Goal: Answer question/provide support: Share knowledge or assist other users

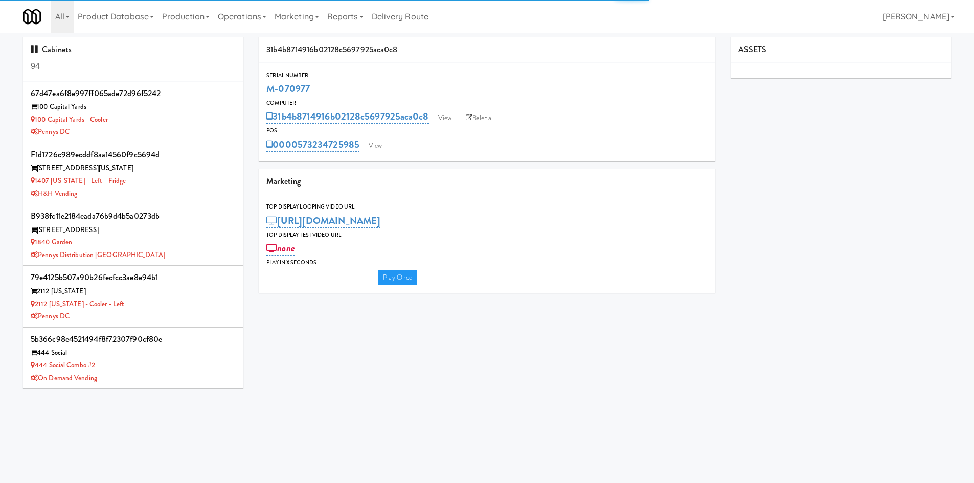
type input "3"
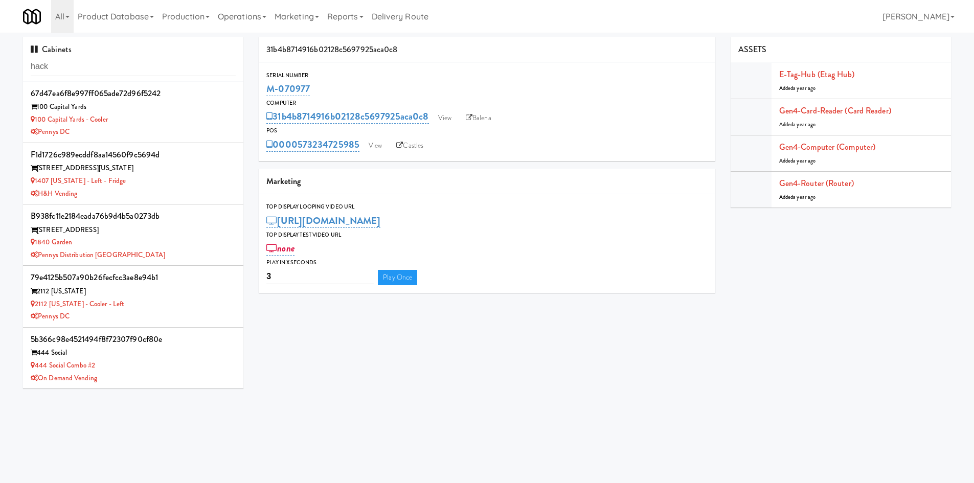
type input "hack"
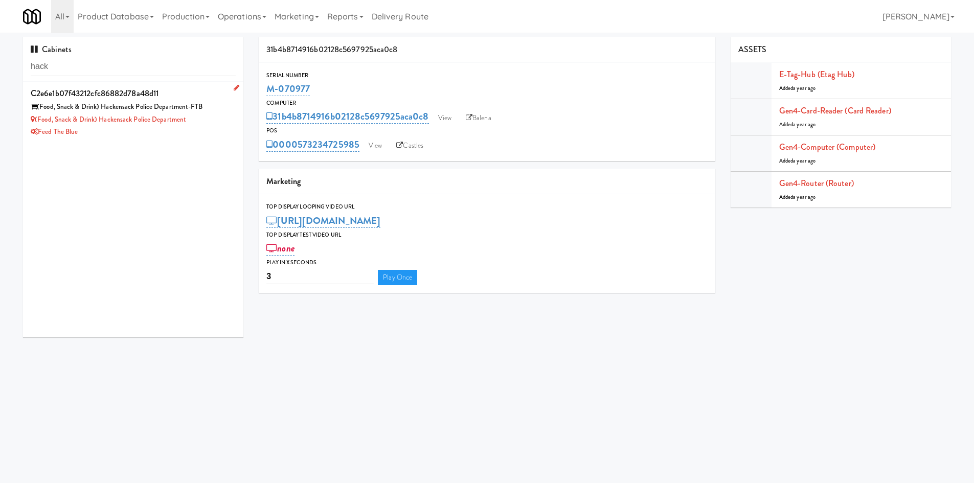
click at [96, 98] on div "c2e6e1b07f43212cfc86882d78a48d11" at bounding box center [133, 93] width 205 height 15
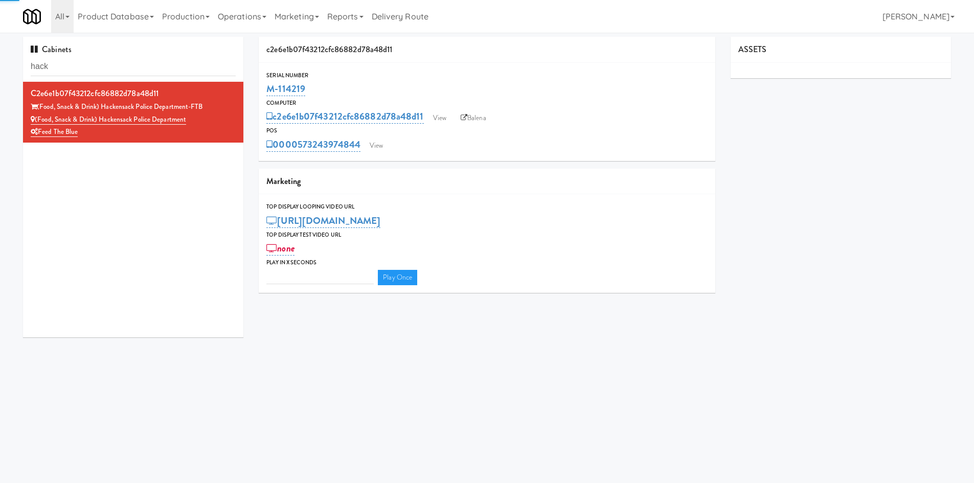
type input "3"
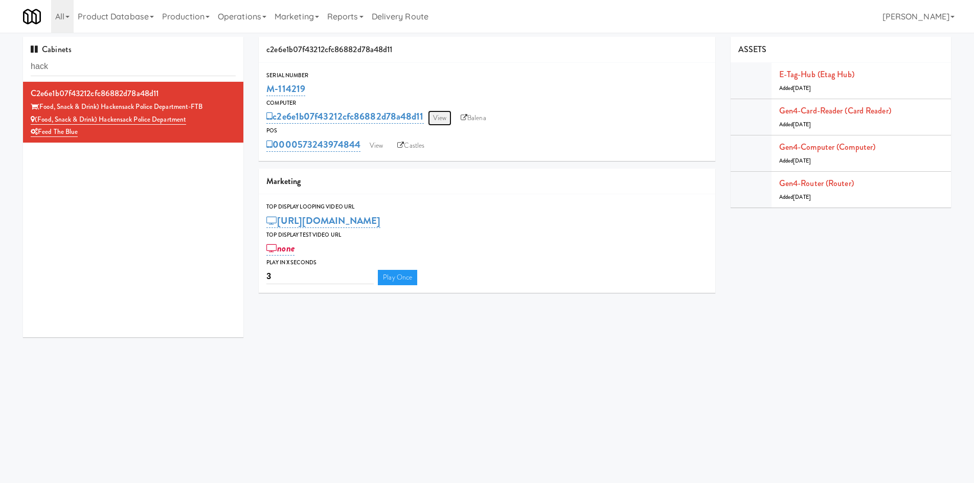
click at [435, 120] on link "View" at bounding box center [440, 117] width 24 height 15
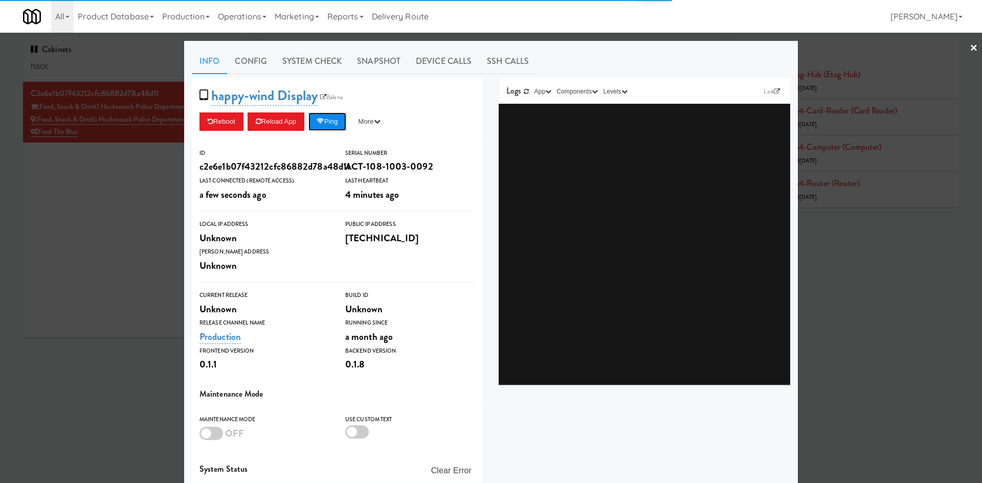
click at [333, 124] on button "Ping" at bounding box center [327, 122] width 38 height 18
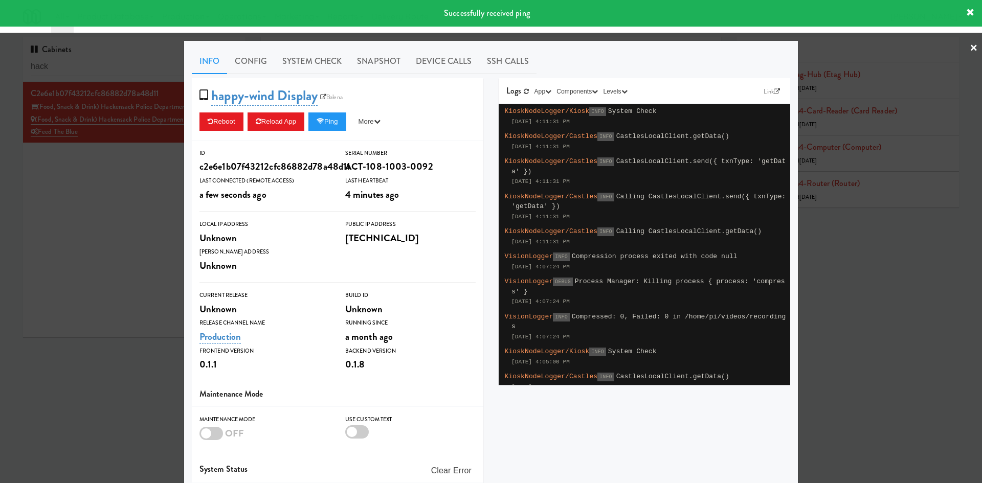
click at [158, 189] on div at bounding box center [491, 241] width 982 height 483
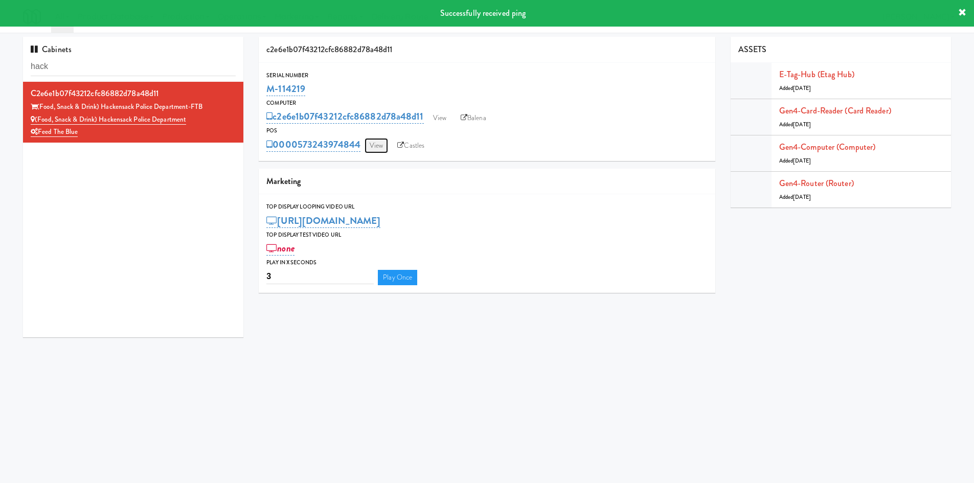
click at [373, 145] on link "View" at bounding box center [377, 145] width 24 height 15
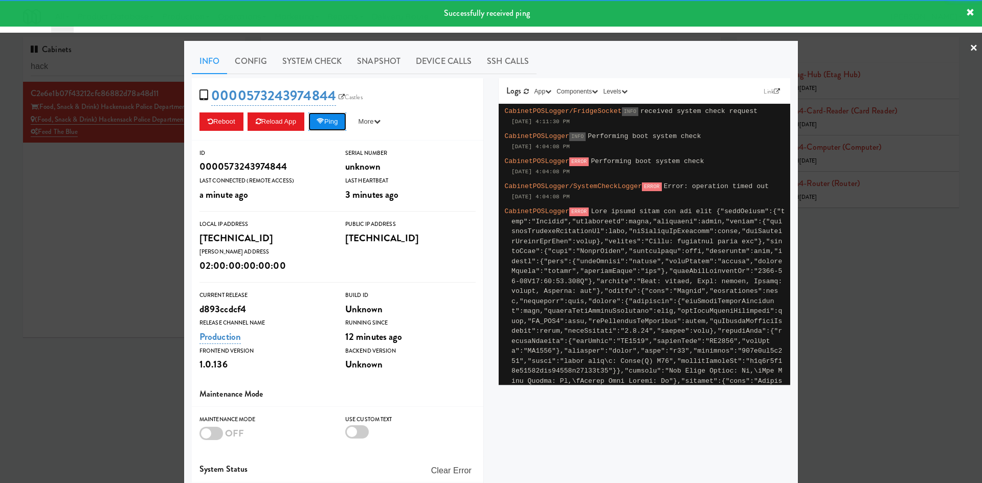
click at [339, 120] on button "Ping" at bounding box center [327, 122] width 38 height 18
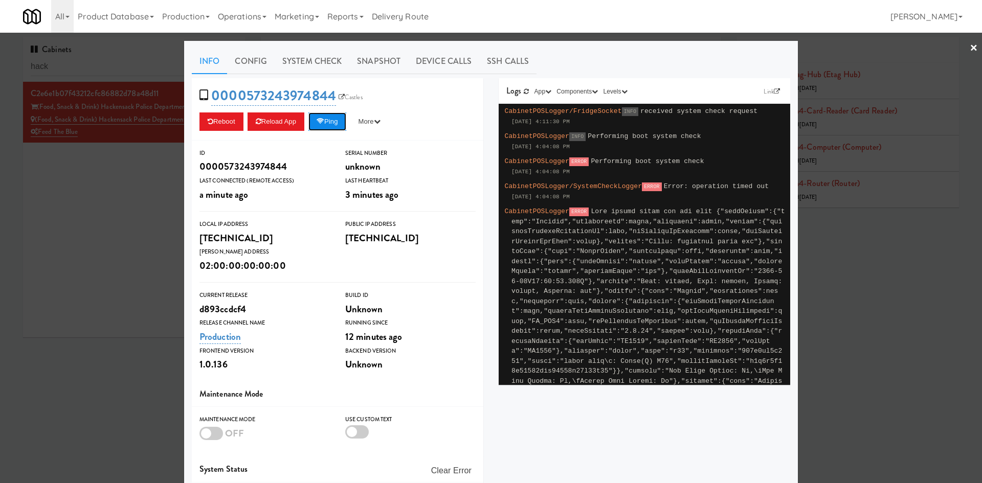
click at [329, 126] on button "Ping" at bounding box center [327, 122] width 38 height 18
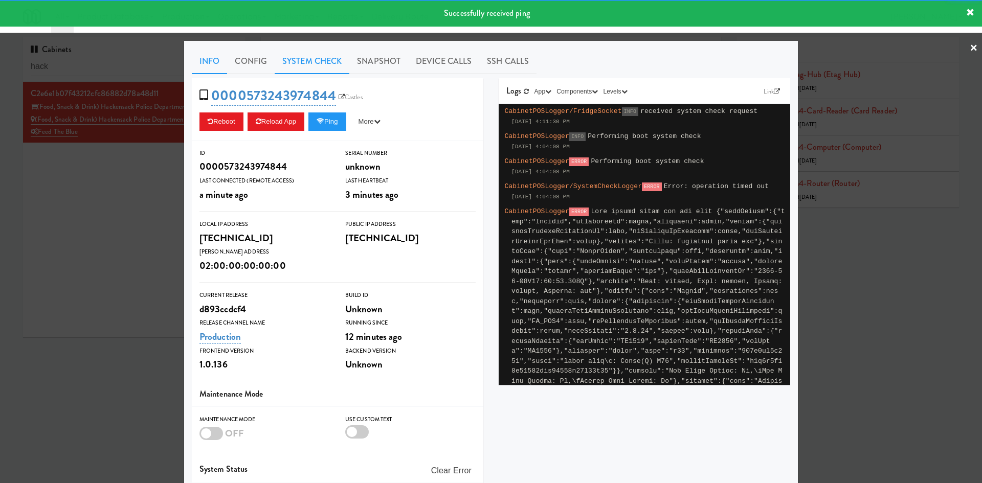
click at [307, 60] on link "System Check" at bounding box center [312, 62] width 75 height 26
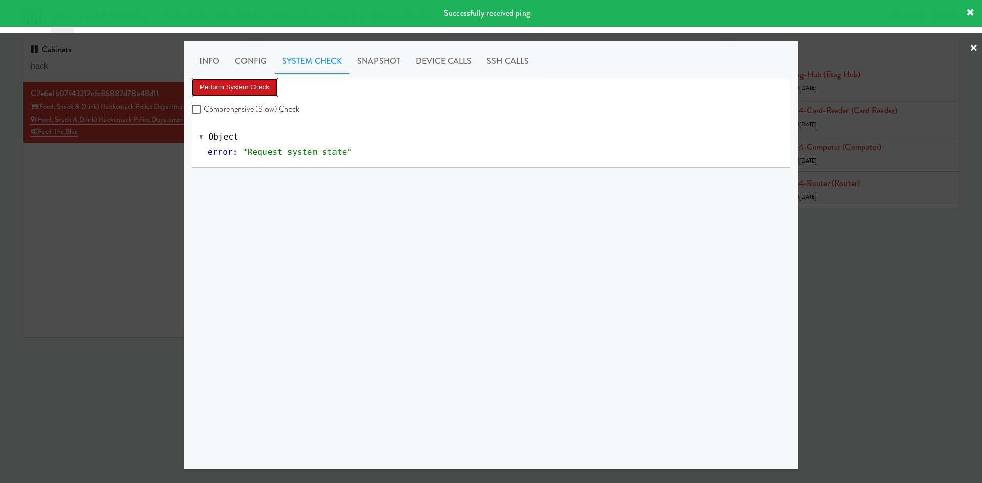
click at [254, 82] on button "Perform System Check" at bounding box center [235, 87] width 86 height 18
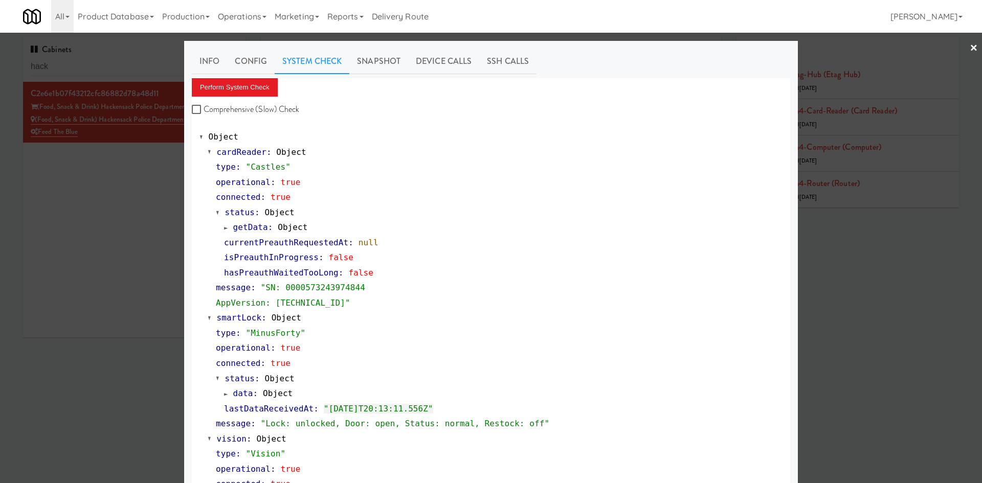
scroll to position [119, 0]
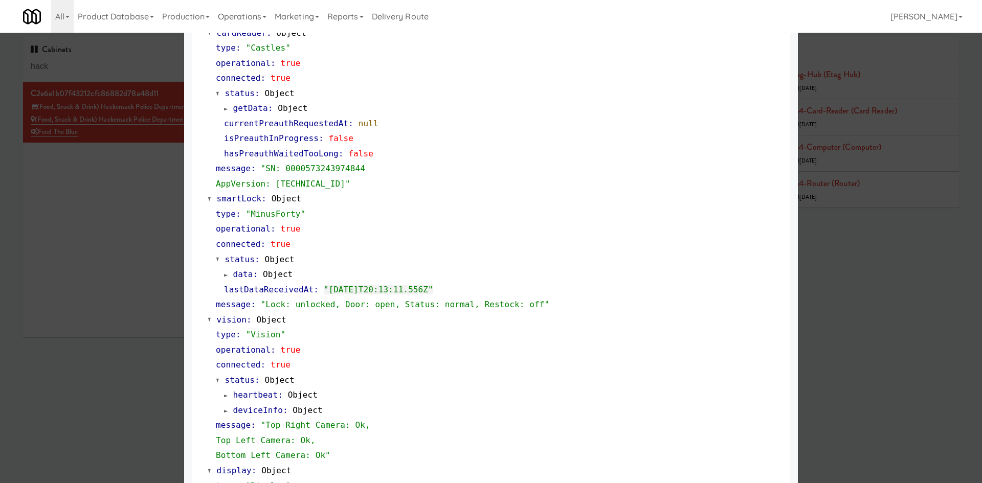
click at [135, 314] on div at bounding box center [491, 241] width 982 height 483
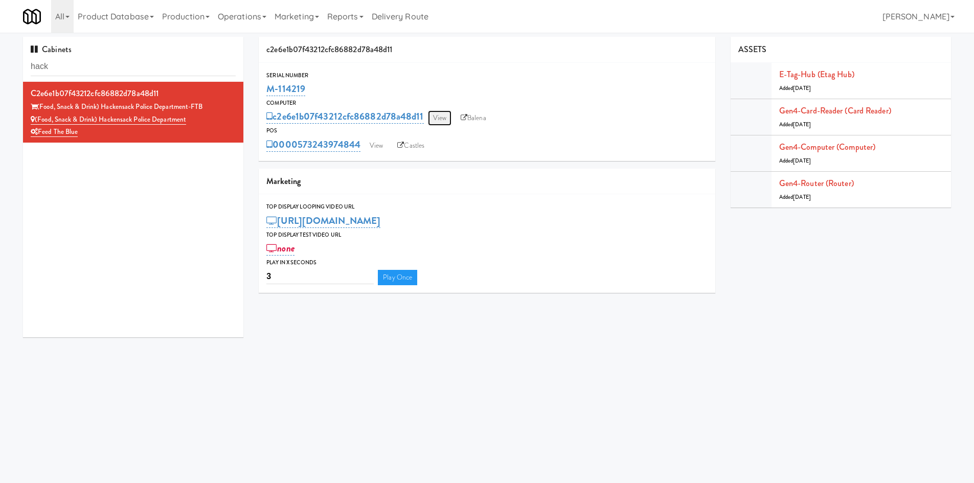
click at [434, 124] on link "View" at bounding box center [440, 117] width 24 height 15
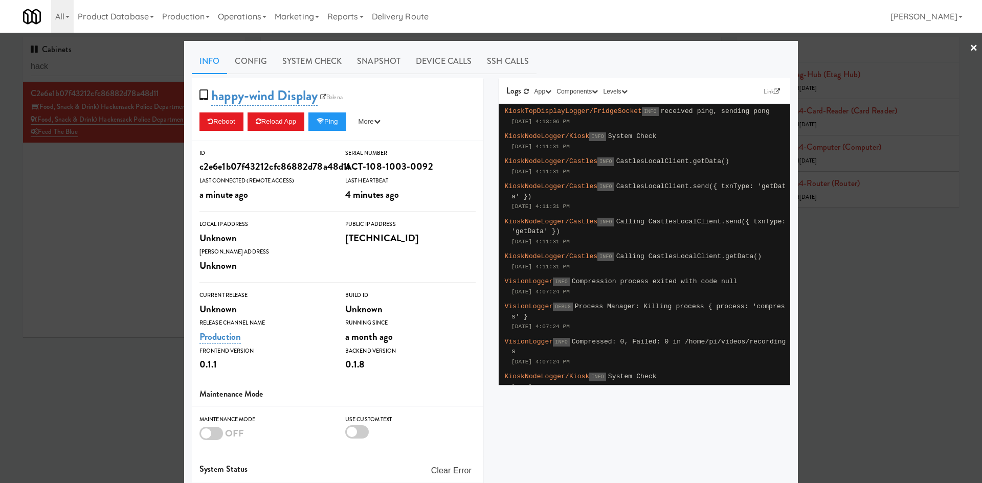
click at [330, 92] on span "happy-wind Display Balena" at bounding box center [274, 95] width 150 height 19
click at [331, 101] on link "Balena" at bounding box center [332, 97] width 28 height 10
click at [159, 236] on div at bounding box center [491, 241] width 982 height 483
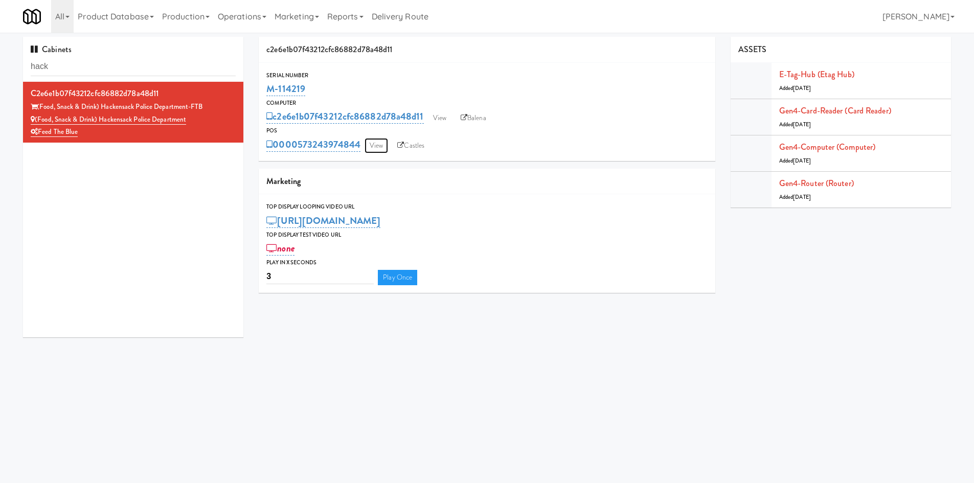
click at [380, 148] on link "View" at bounding box center [377, 145] width 24 height 15
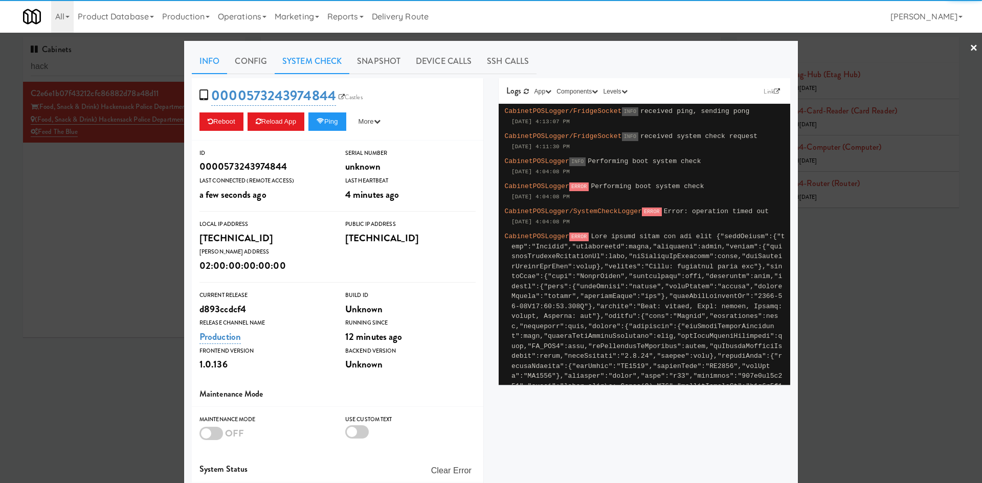
click at [330, 70] on link "System Check" at bounding box center [312, 62] width 75 height 26
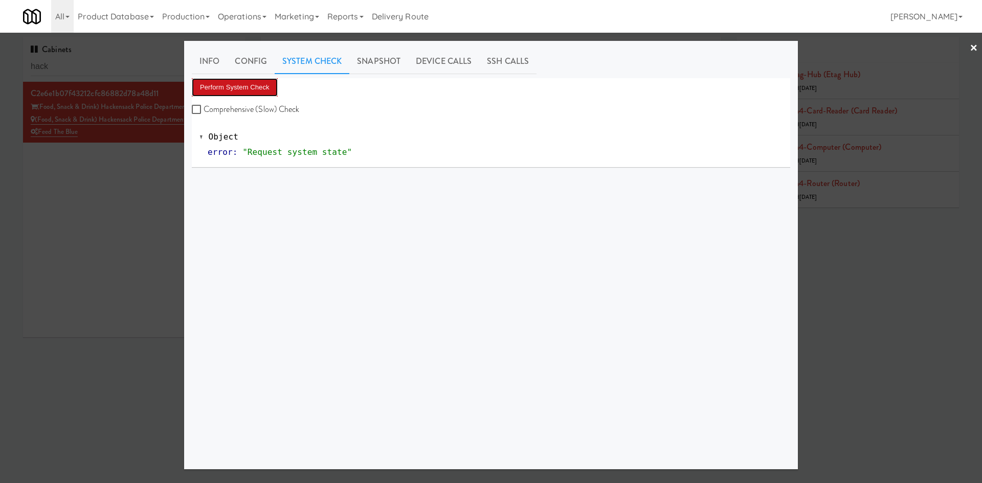
click at [219, 96] on button "Perform System Check" at bounding box center [235, 87] width 86 height 18
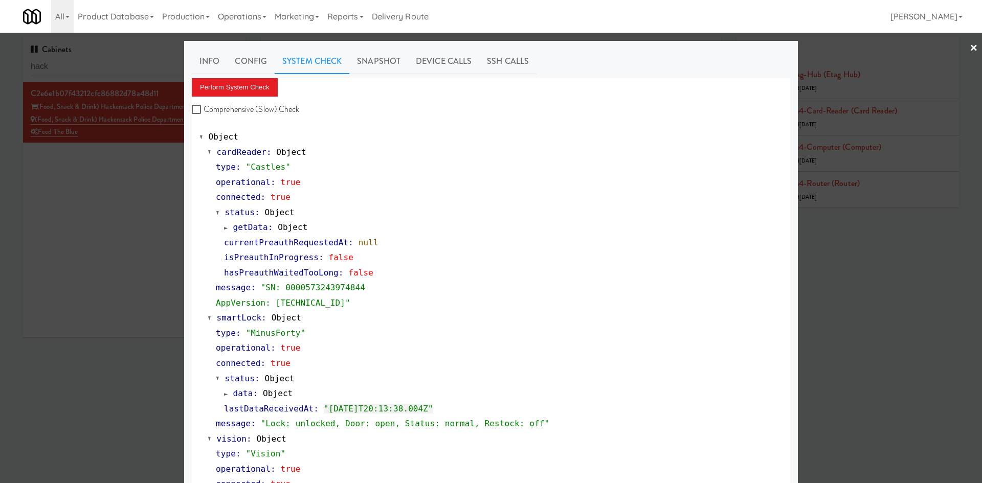
click at [896, 308] on div at bounding box center [491, 241] width 982 height 483
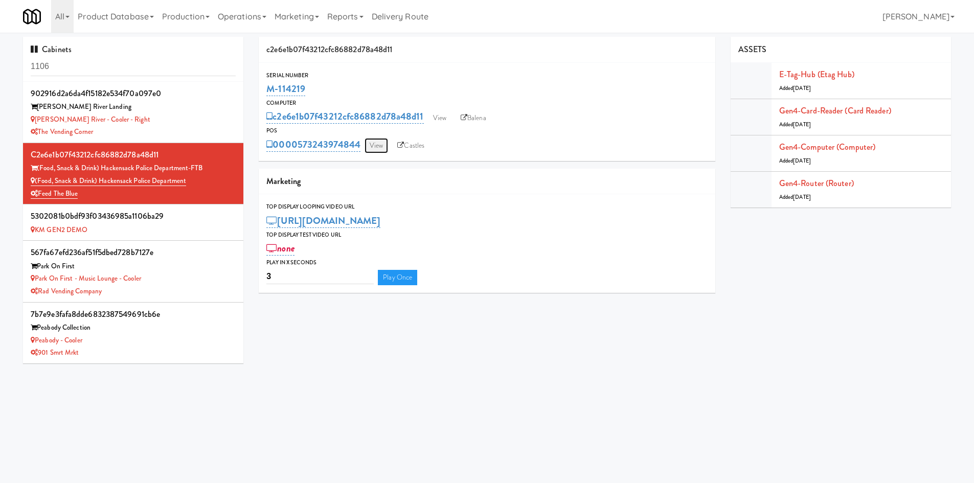
click at [380, 146] on link "View" at bounding box center [377, 145] width 24 height 15
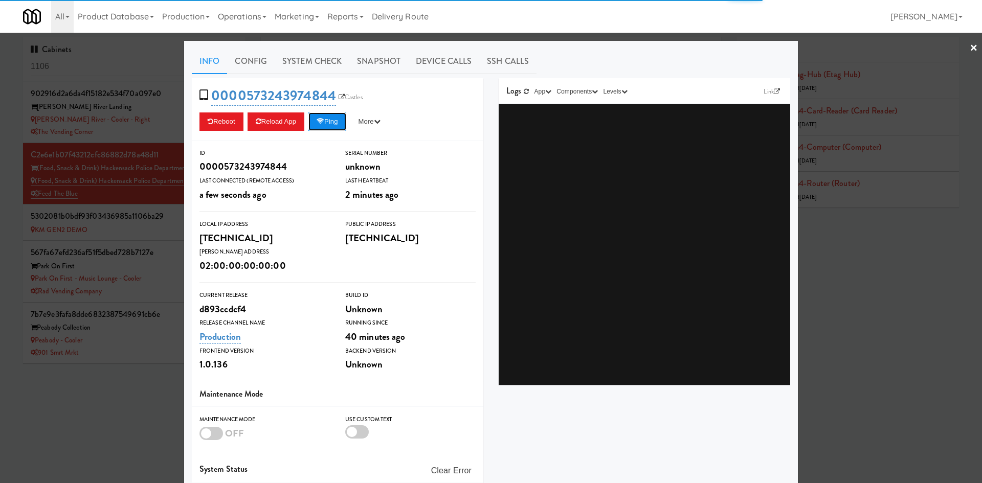
click at [336, 120] on button "Ping" at bounding box center [327, 122] width 38 height 18
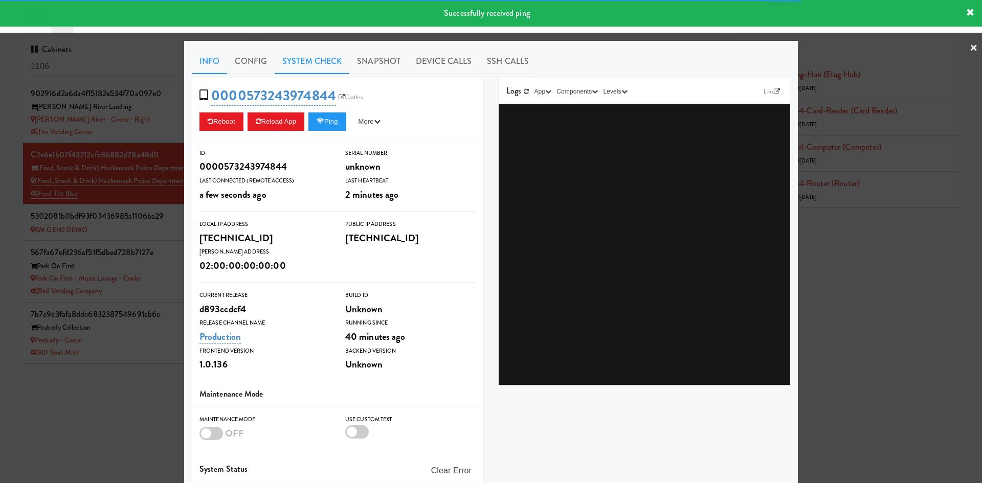
click at [322, 69] on link "System Check" at bounding box center [312, 62] width 75 height 26
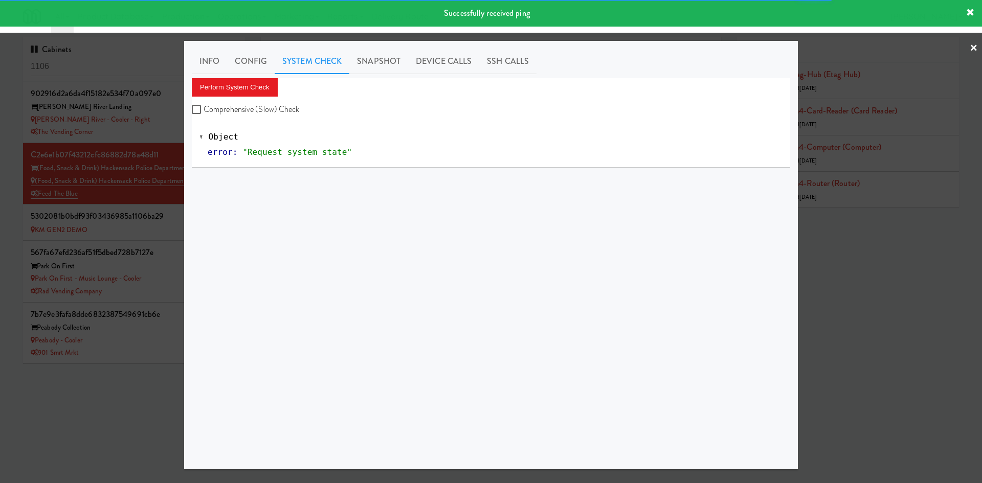
click at [161, 42] on div at bounding box center [491, 241] width 982 height 483
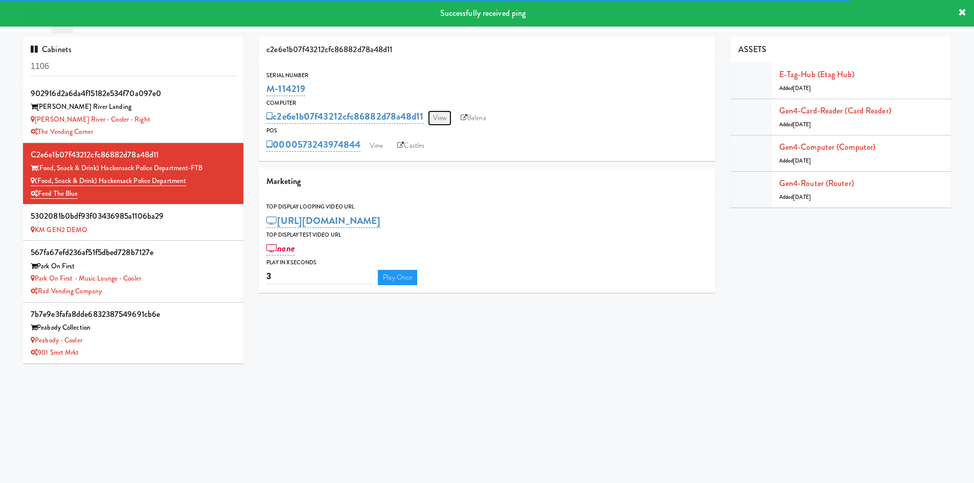
click at [443, 115] on link "View" at bounding box center [440, 117] width 24 height 15
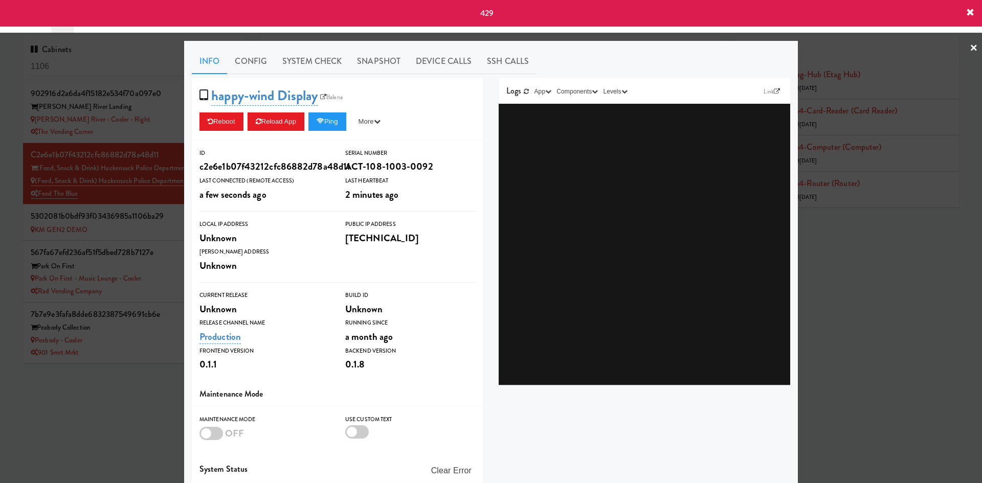
click at [119, 386] on div at bounding box center [491, 241] width 982 height 483
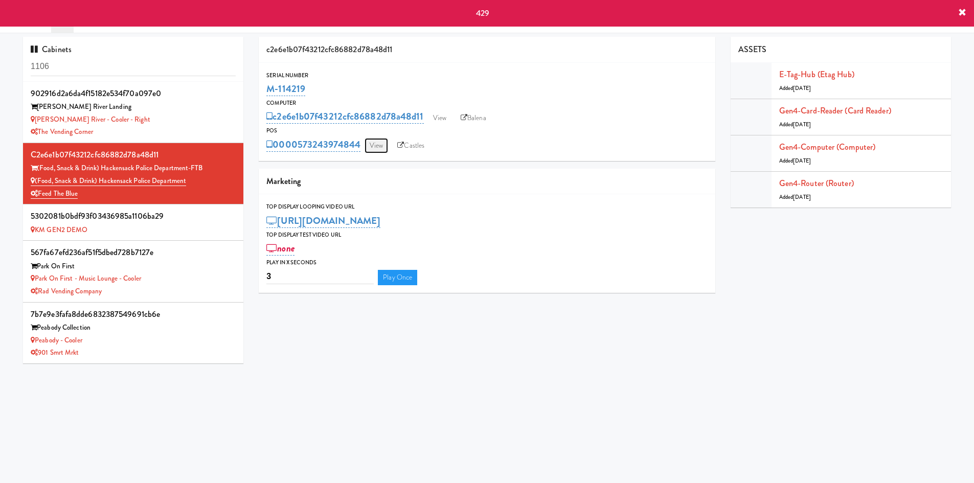
click at [376, 149] on link "View" at bounding box center [377, 145] width 24 height 15
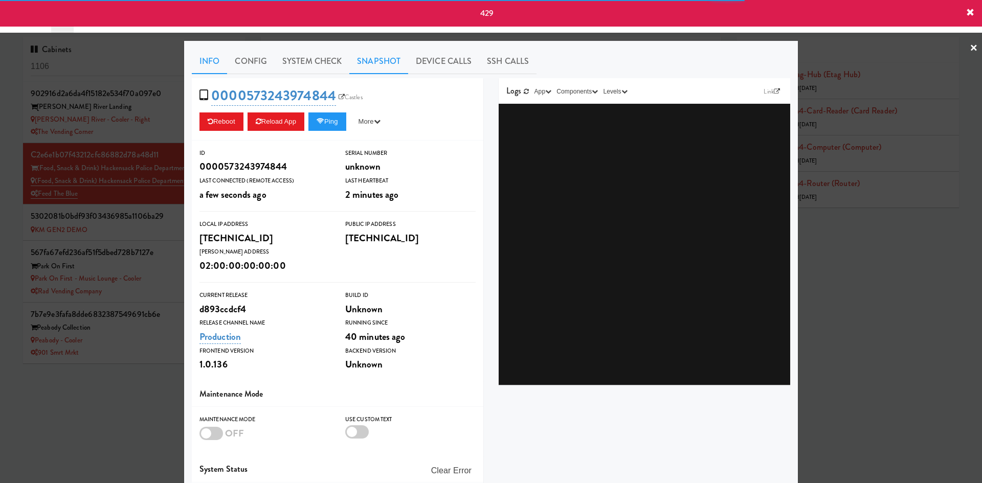
click at [353, 61] on link "Snapshot" at bounding box center [378, 62] width 59 height 26
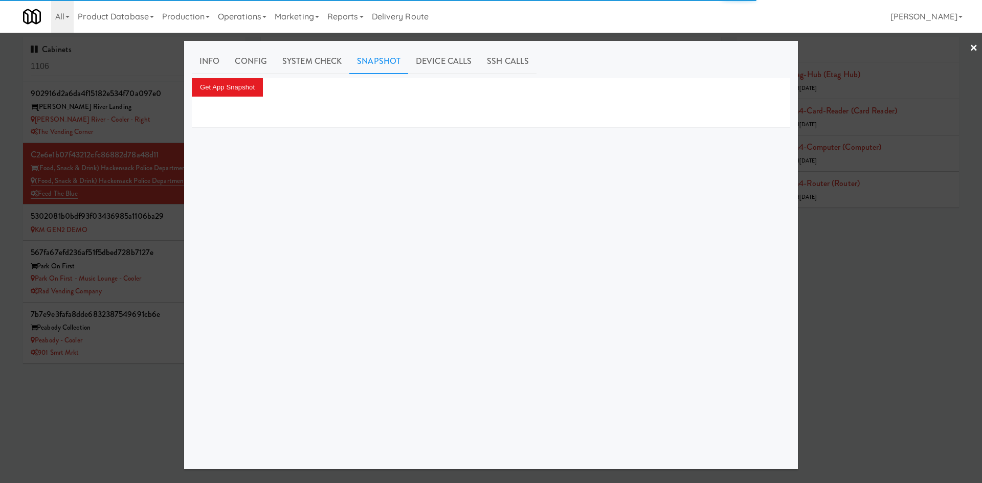
click at [232, 76] on div "Info Config System Check Snapshot Device Calls SSH Calls Get App Snapshot" at bounding box center [491, 255] width 598 height 413
click at [229, 94] on button "Get App Snapshot" at bounding box center [227, 87] width 71 height 18
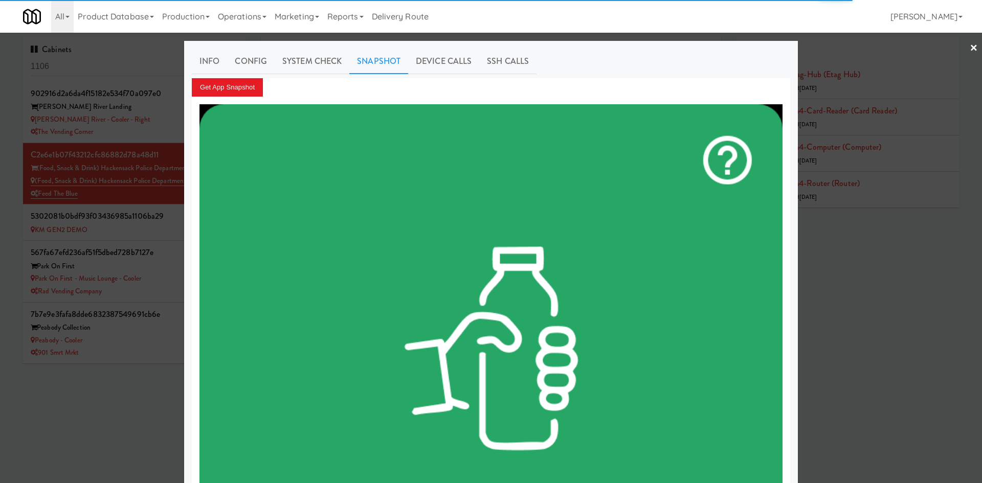
click at [109, 416] on div at bounding box center [491, 241] width 982 height 483
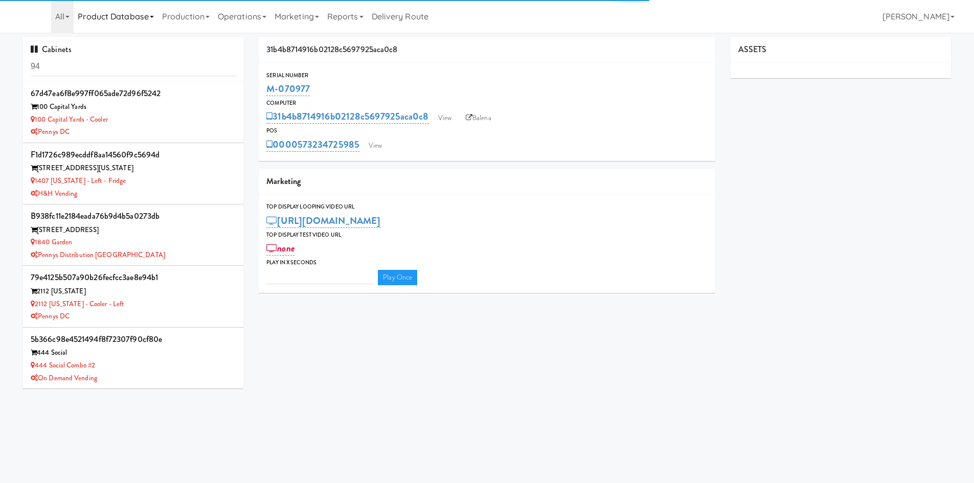
type input "3"
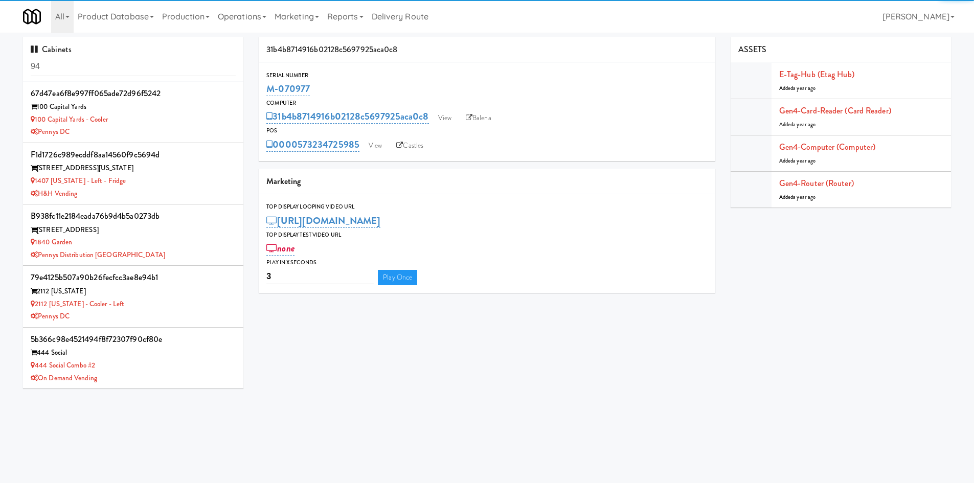
click at [120, 65] on input "94" at bounding box center [133, 66] width 205 height 19
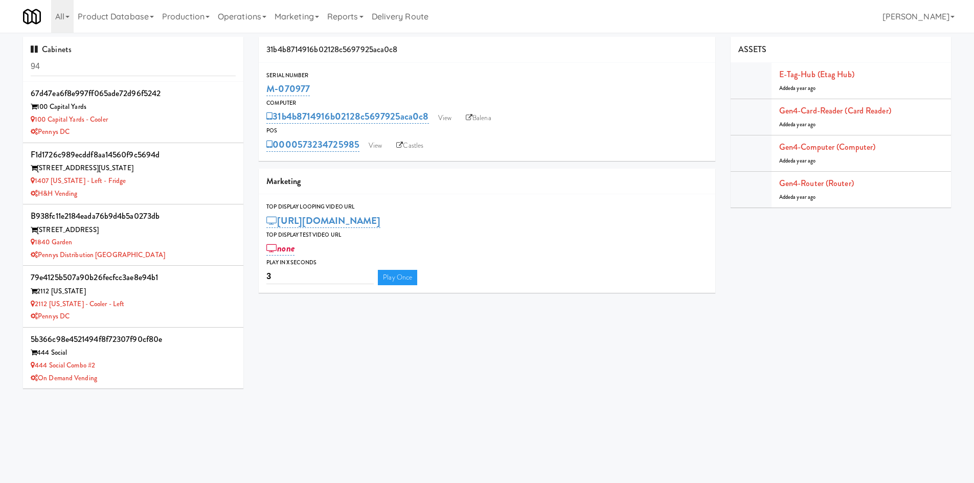
click at [120, 65] on input "94" at bounding box center [133, 66] width 205 height 19
type input "digital vending"
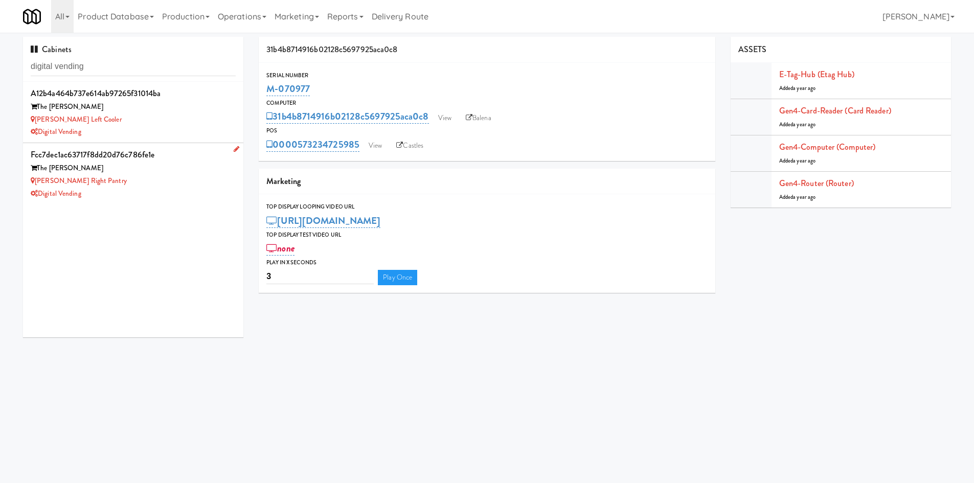
click at [140, 148] on div "fcc7dec1ac63717f8dd20d76c786fe1e" at bounding box center [133, 154] width 205 height 15
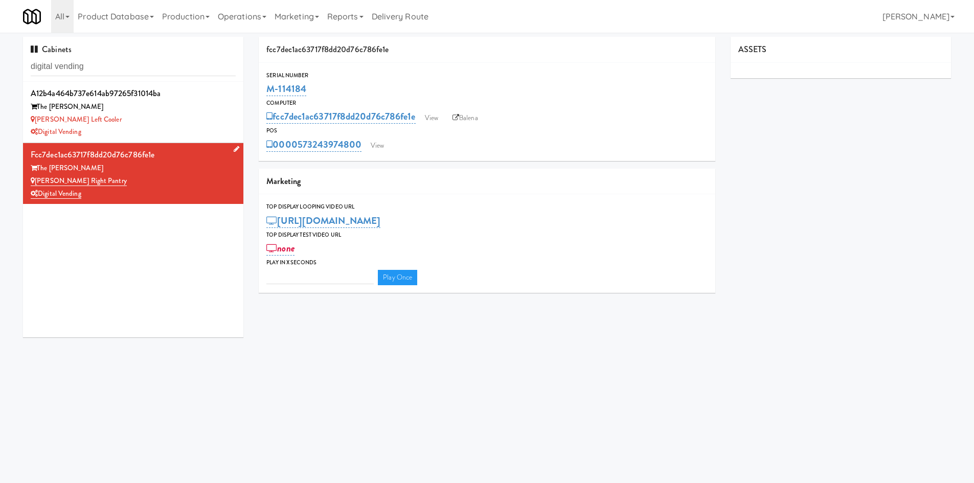
type input "3"
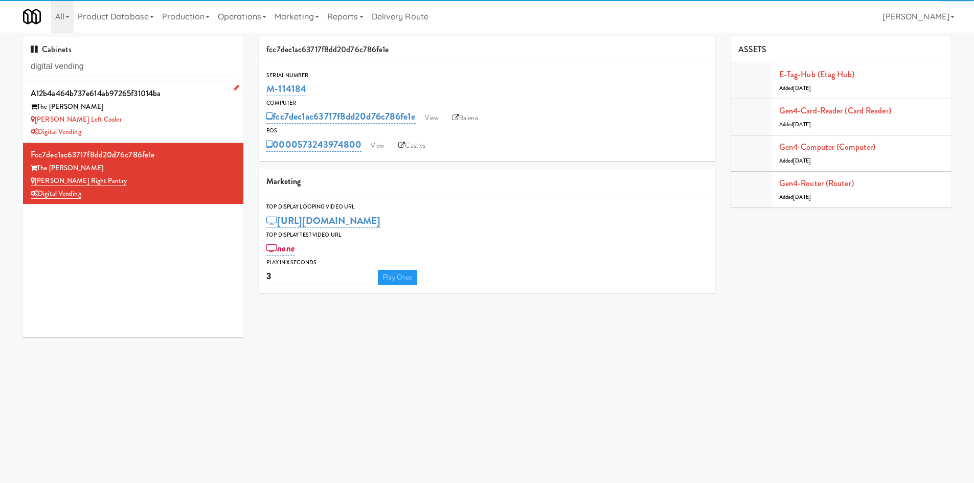
click at [145, 132] on div "Digital Vending" at bounding box center [133, 132] width 205 height 13
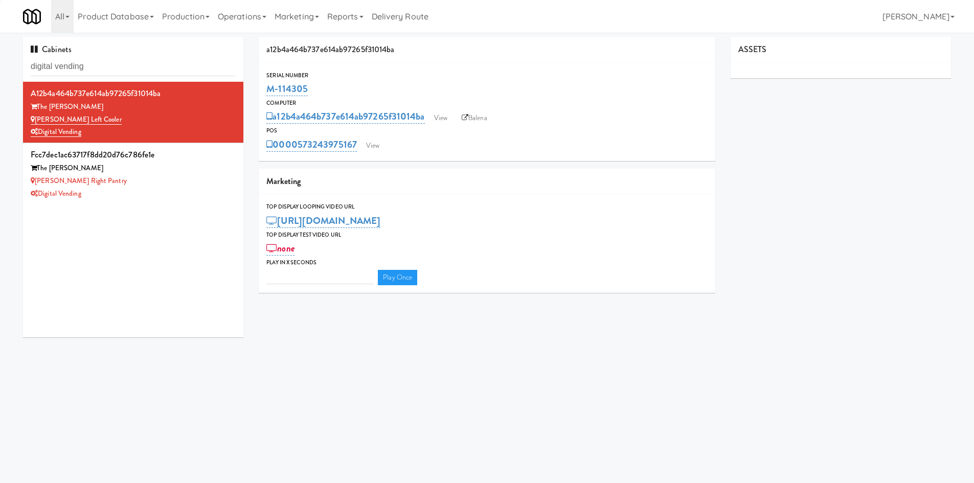
type input "3"
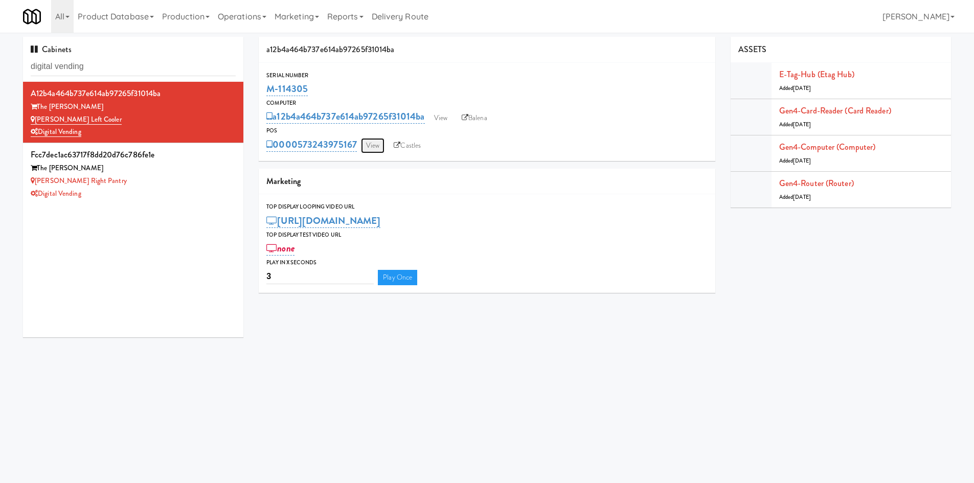
click at [376, 147] on link "View" at bounding box center [373, 145] width 24 height 15
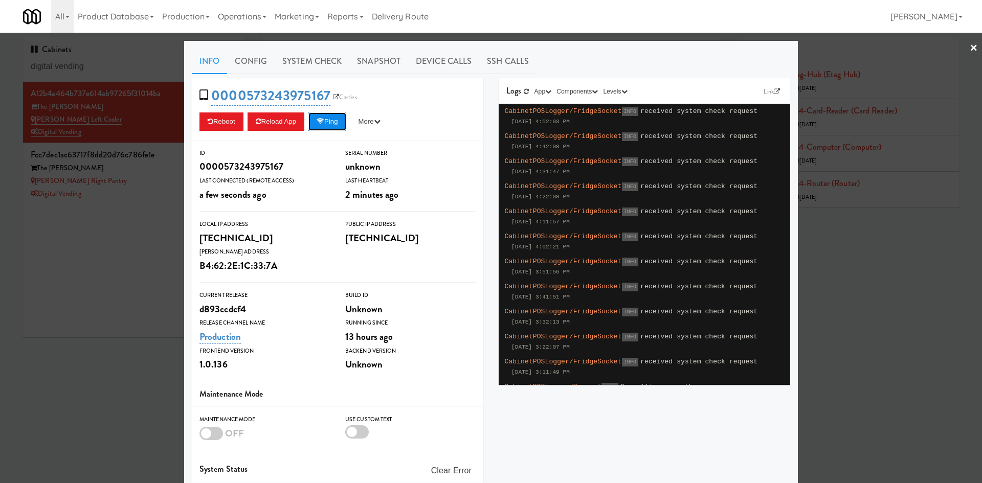
click at [341, 119] on button "Ping" at bounding box center [327, 122] width 38 height 18
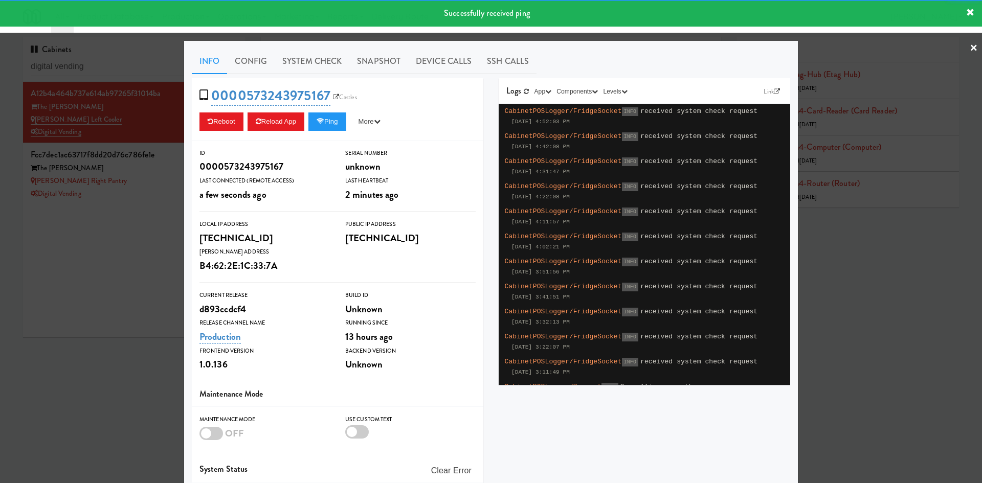
click at [131, 207] on div at bounding box center [491, 241] width 982 height 483
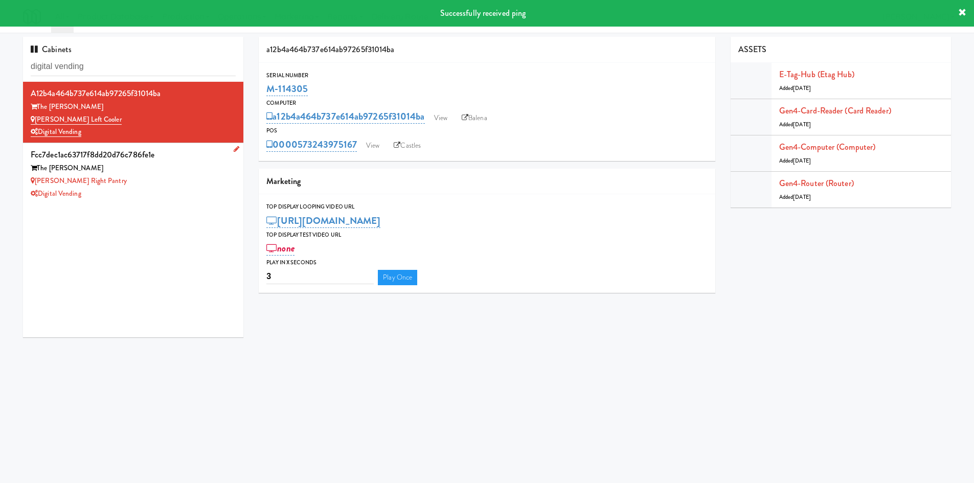
drag, startPoint x: 134, startPoint y: 190, endPoint x: 239, endPoint y: 175, distance: 106.4
click at [134, 190] on div "Digital Vending" at bounding box center [133, 194] width 205 height 13
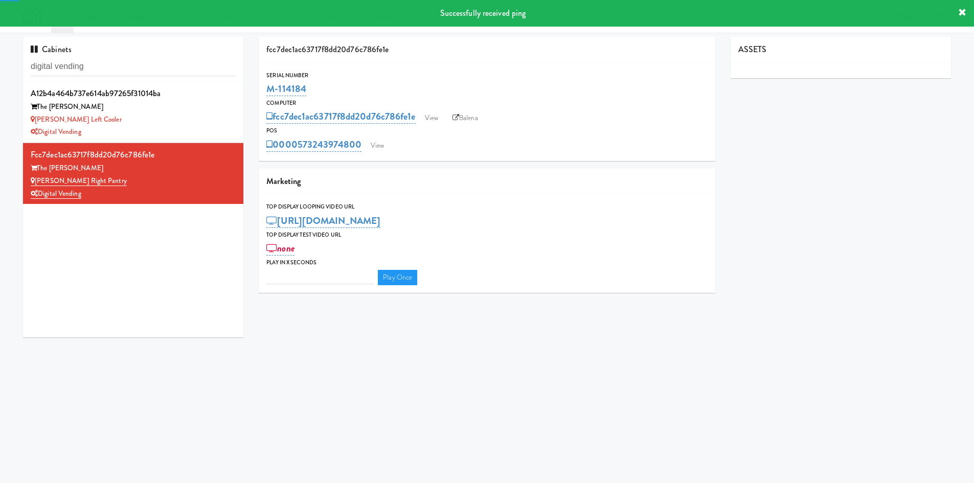
type input "3"
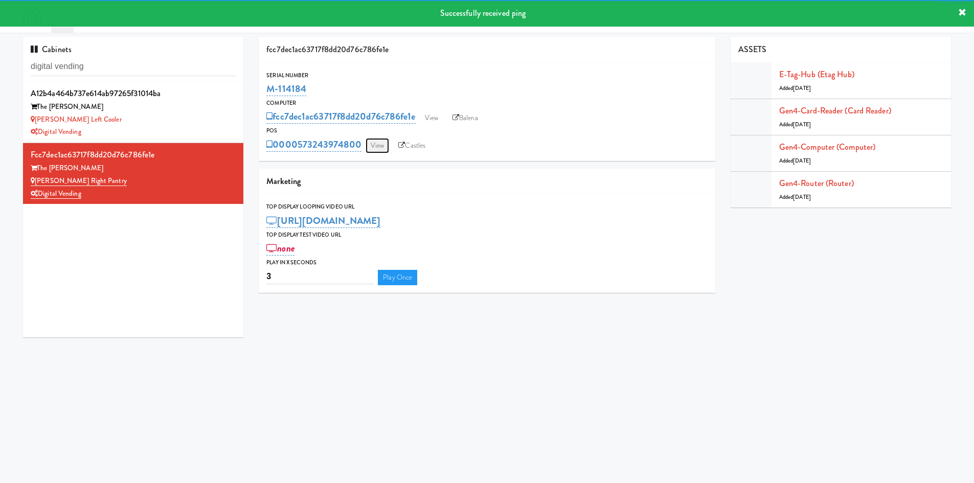
click at [381, 150] on link "View" at bounding box center [378, 145] width 24 height 15
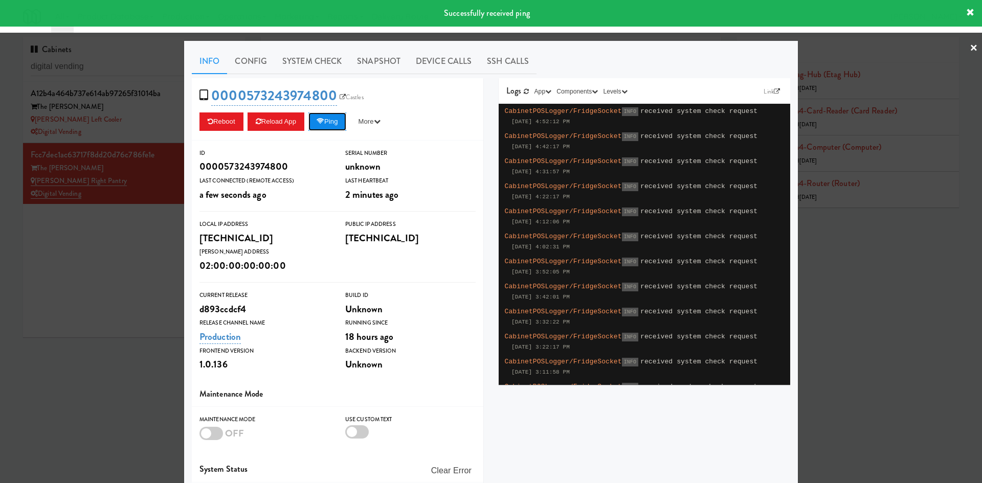
click at [337, 125] on button "Ping" at bounding box center [327, 122] width 38 height 18
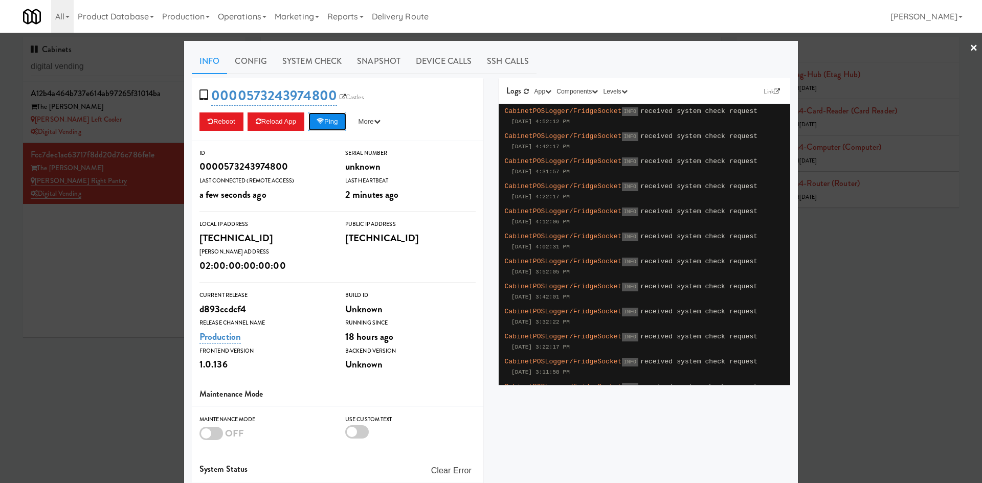
click at [337, 125] on button "Ping" at bounding box center [327, 122] width 38 height 18
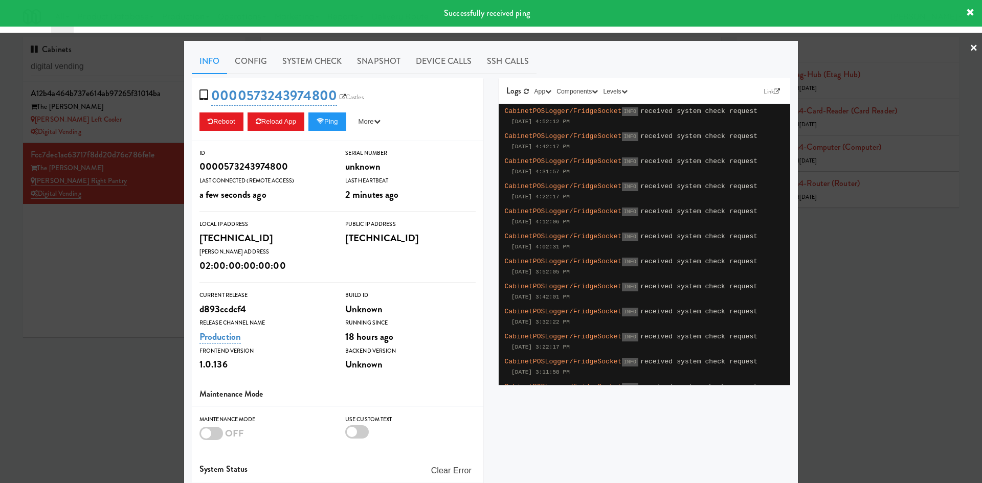
drag, startPoint x: 130, startPoint y: 246, endPoint x: 124, endPoint y: 184, distance: 62.2
click at [130, 245] on div at bounding box center [491, 241] width 982 height 483
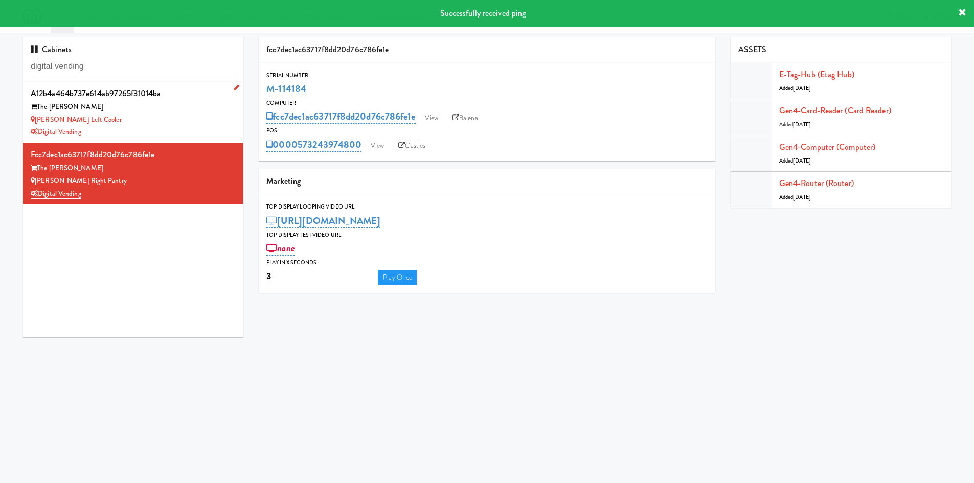
drag, startPoint x: 126, startPoint y: 144, endPoint x: 129, endPoint y: 138, distance: 7.1
click at [126, 143] on li "fcc7dec1ac63717f8dd20d76c786fe1e The Lindley Lindley Right Pantry Digital Vendi…" at bounding box center [133, 173] width 220 height 61
click at [157, 120] on div "Lindley Left Cooler" at bounding box center [133, 120] width 205 height 13
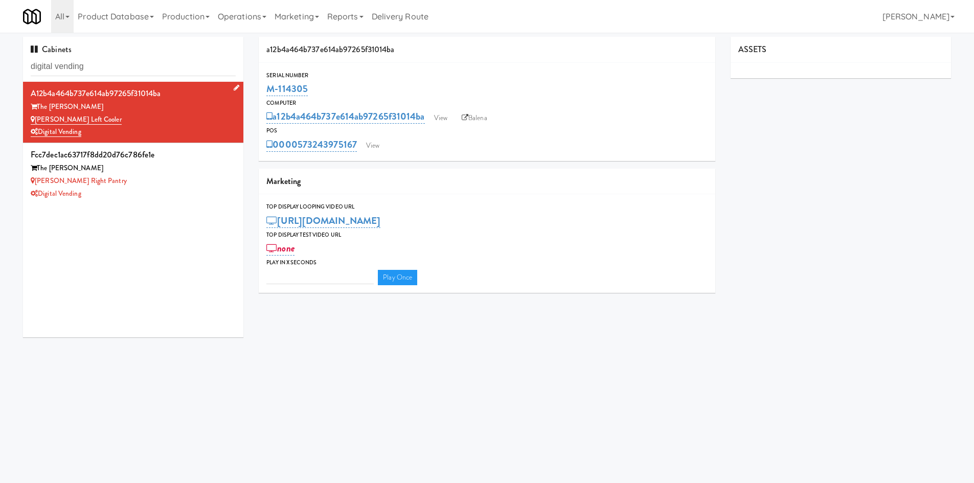
type input "3"
